Goal: Information Seeking & Learning: Learn about a topic

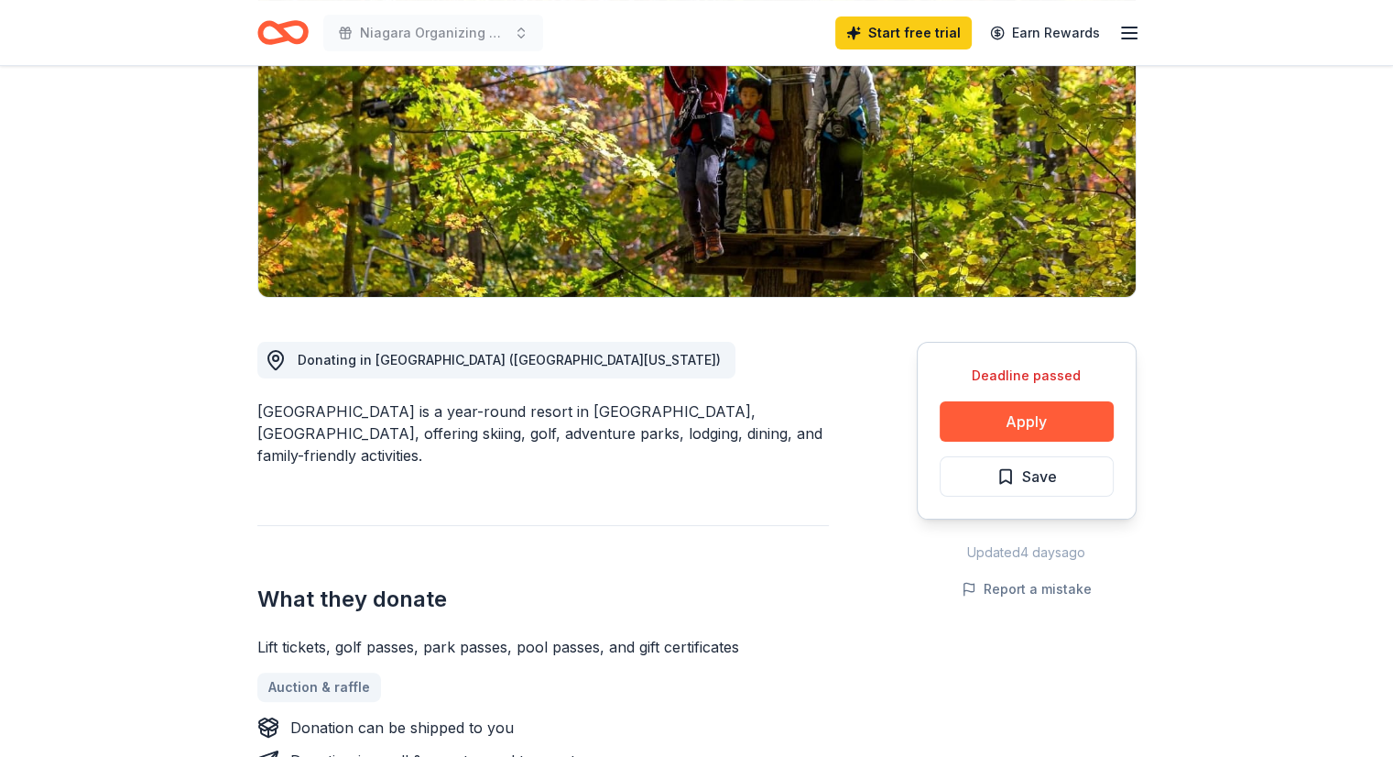
scroll to position [303, 0]
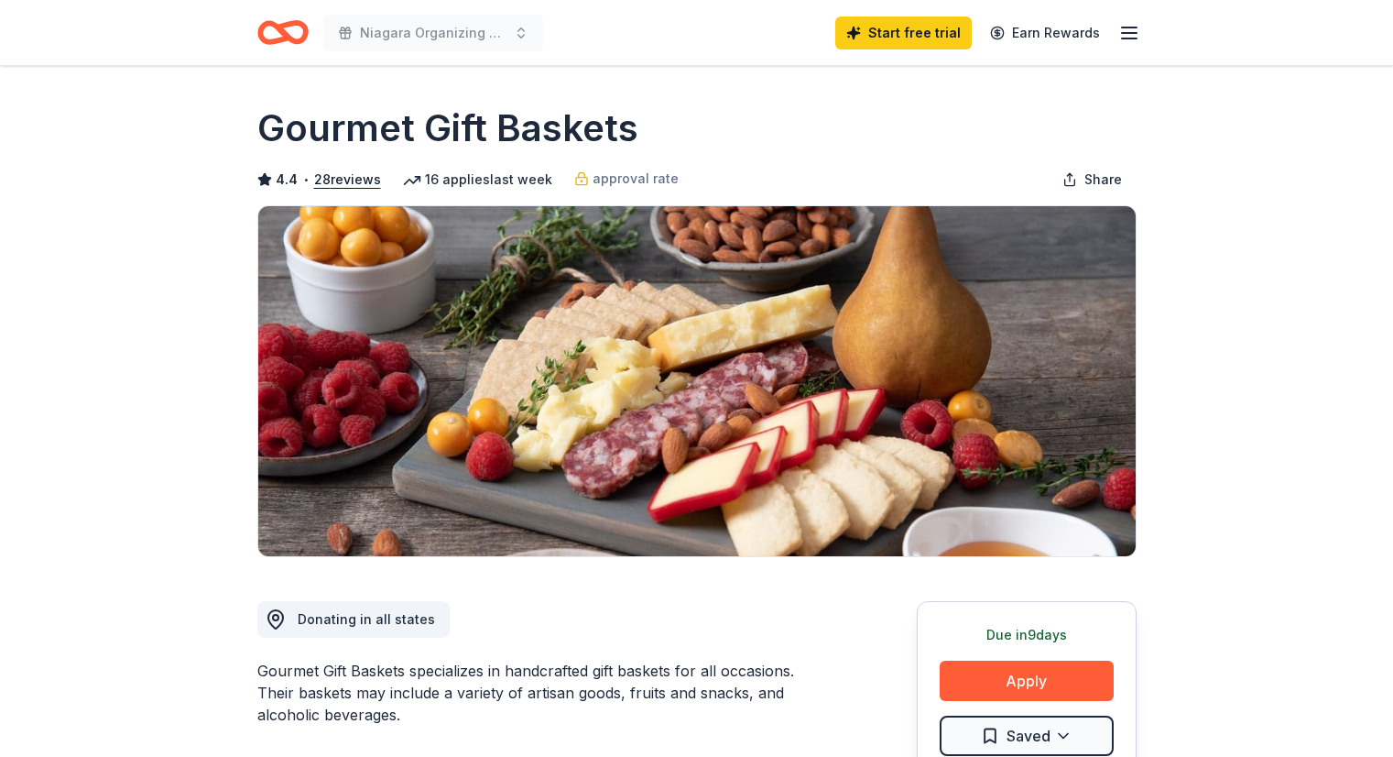
scroll to position [397, 0]
